Goal: Check status: Check status

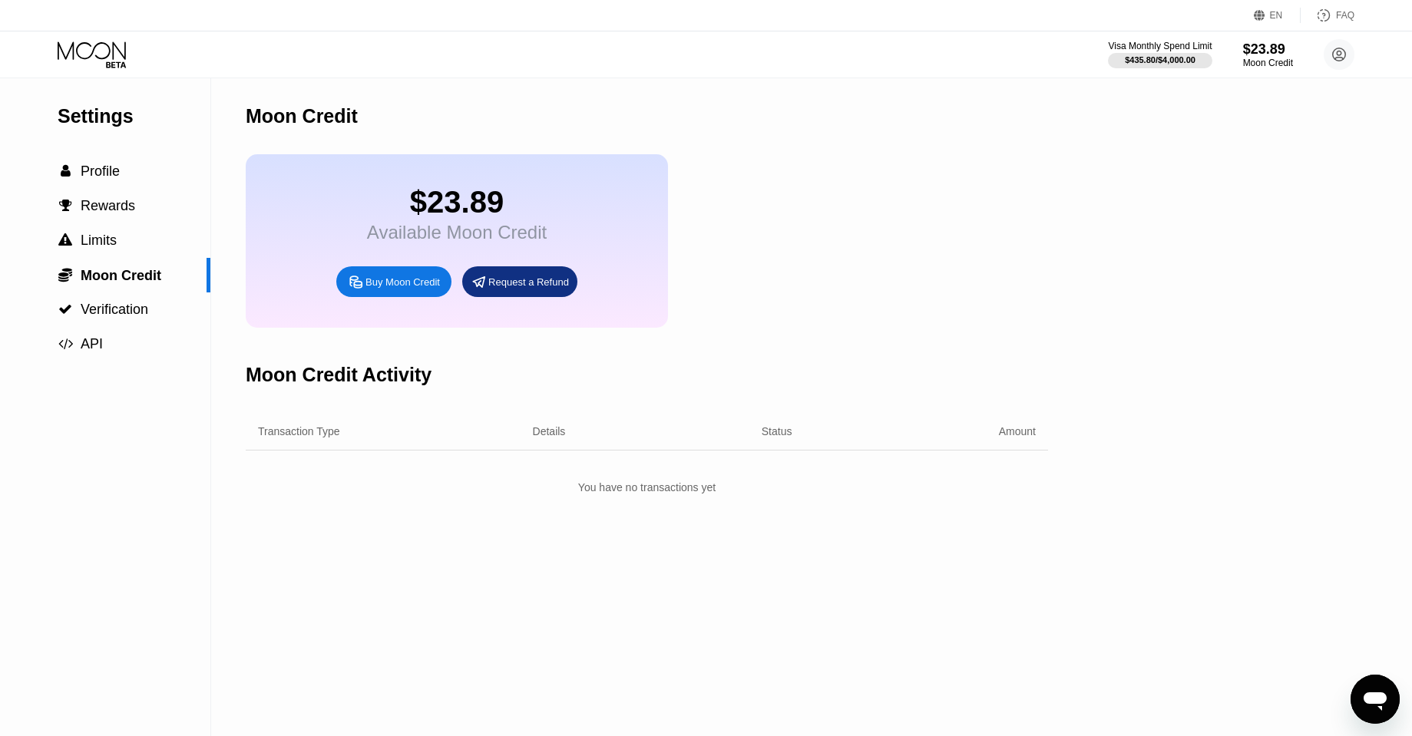
click at [99, 54] on icon at bounding box center [93, 54] width 71 height 27
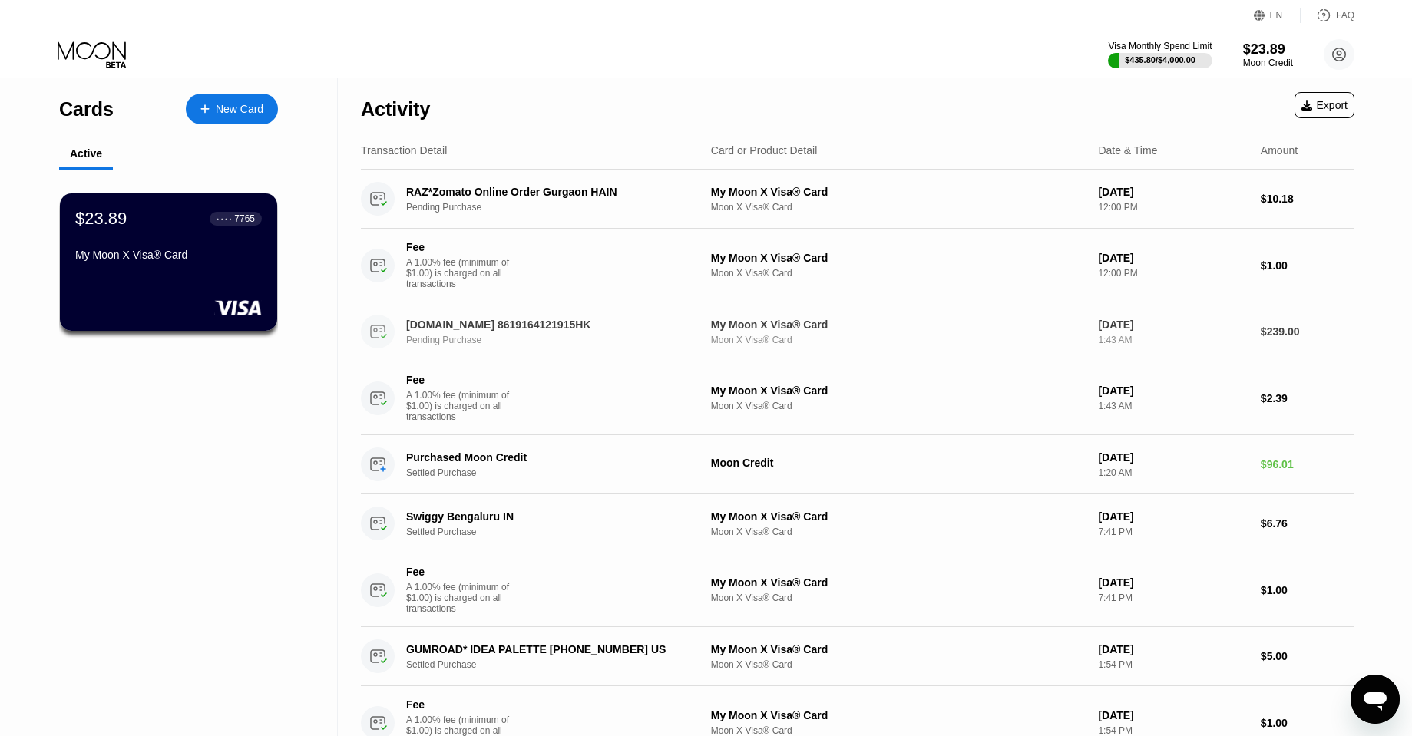
click at [495, 332] on div "[DOMAIN_NAME] 8619164121915HK Pending Purchase" at bounding box center [558, 332] width 304 height 27
click at [181, 275] on div "$23.89 ● ● ● ● 7765 My Moon X Visa® Card" at bounding box center [169, 262] width 220 height 139
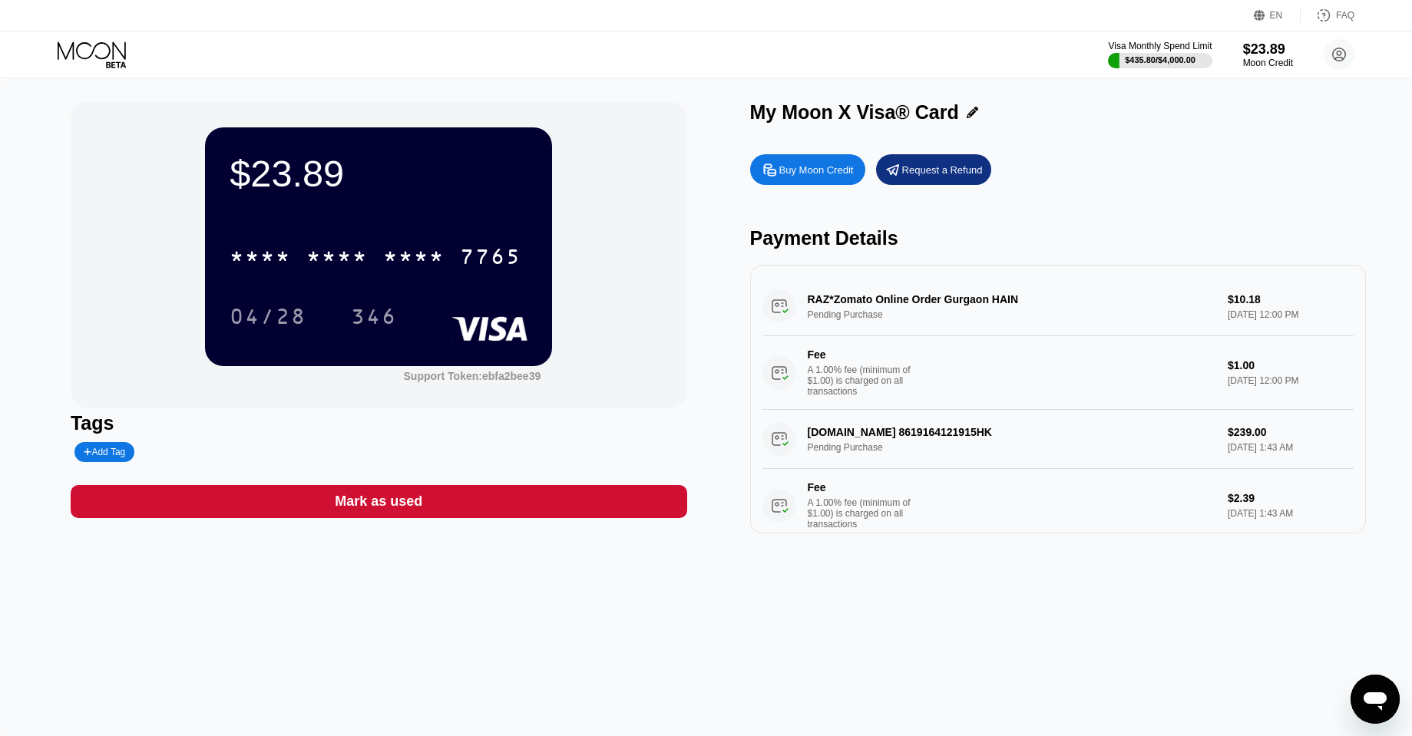
click at [948, 434] on div "[DOMAIN_NAME] 8619164121915HK Pending Purchase $239.00 [DATE] 1:43 AM Fee A 1.0…" at bounding box center [1058, 476] width 592 height 133
click at [1154, 454] on div "[DOMAIN_NAME] 8619164121915HK Pending Purchase $239.00 [DATE] 1:43 AM Fee A 1.0…" at bounding box center [1058, 476] width 592 height 133
click at [1253, 443] on div "[DOMAIN_NAME] 8619164121915HK Pending Purchase $239.00 [DATE] 1:43 AM Fee A 1.0…" at bounding box center [1058, 476] width 592 height 133
click at [1242, 441] on div "[DOMAIN_NAME] 8619164121915HK Pending Purchase $239.00 [DATE] 1:43 AM Fee A 1.0…" at bounding box center [1058, 476] width 592 height 133
